Goal: Transaction & Acquisition: Purchase product/service

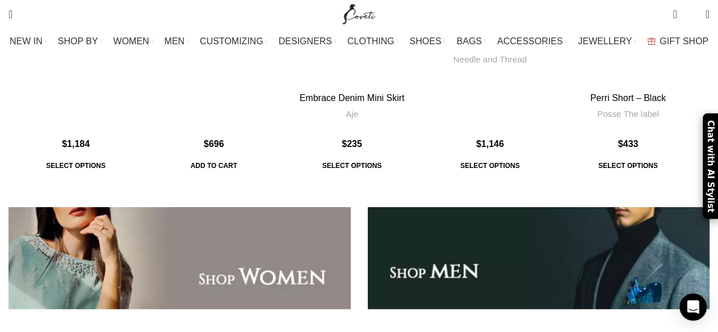
scroll to position [1738, 0]
click at [457, 40] on span "BAGS" at bounding box center [468, 41] width 25 height 11
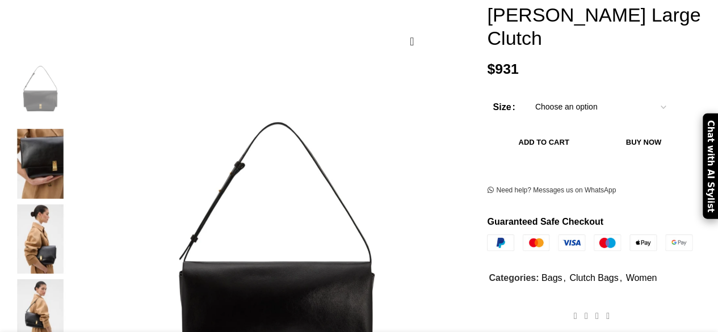
scroll to position [272, 0]
